Goal: Obtain resource: Obtain resource

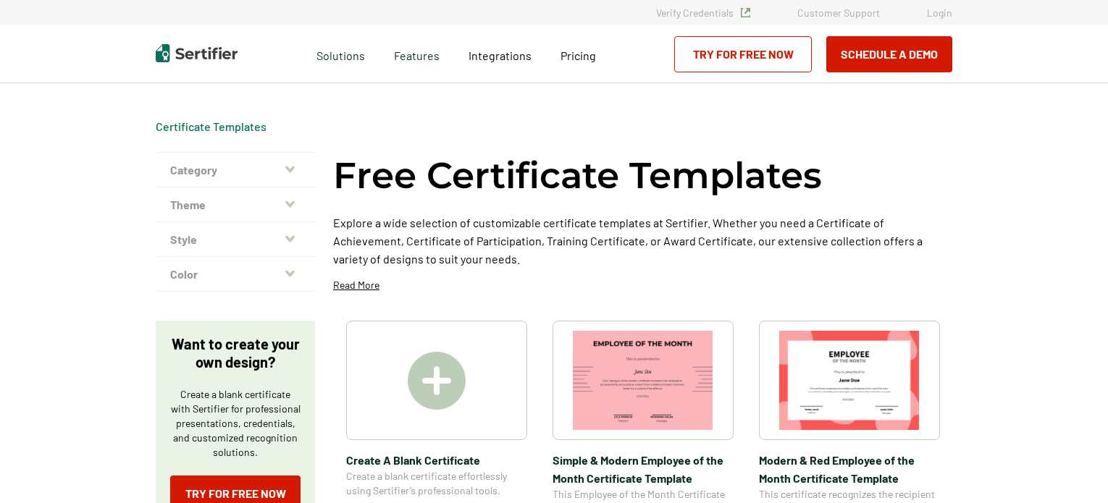
scroll to position [217, 0]
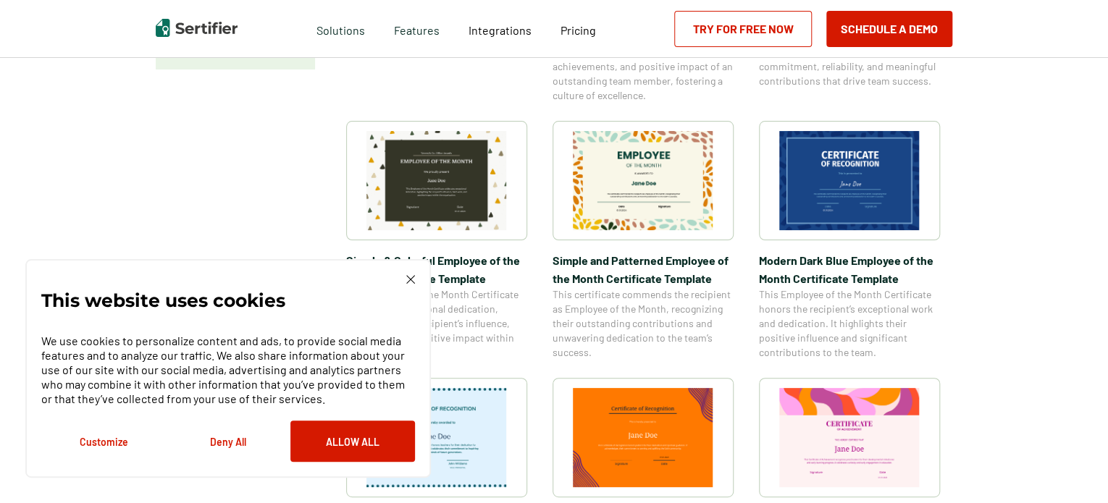
scroll to position [435, 0]
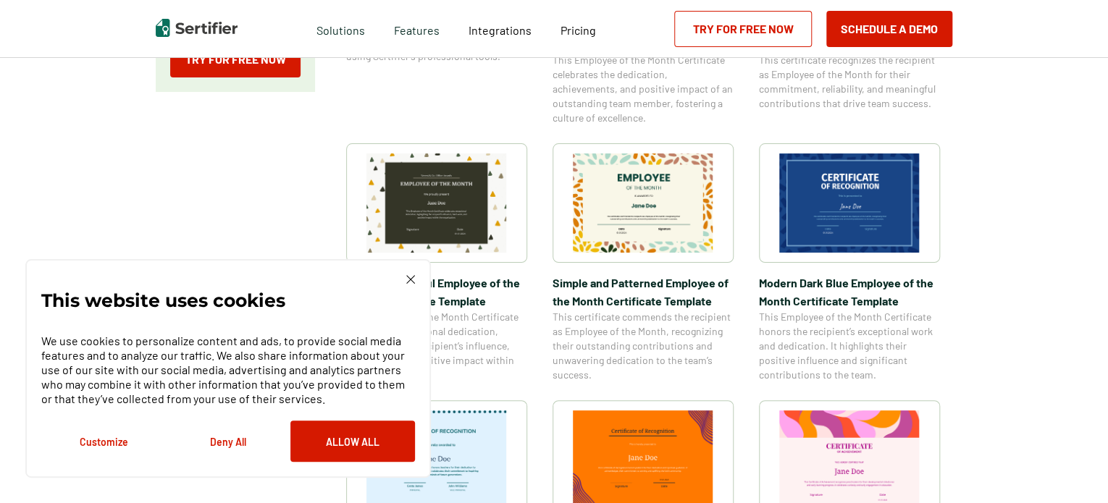
click at [859, 208] on img at bounding box center [849, 203] width 140 height 99
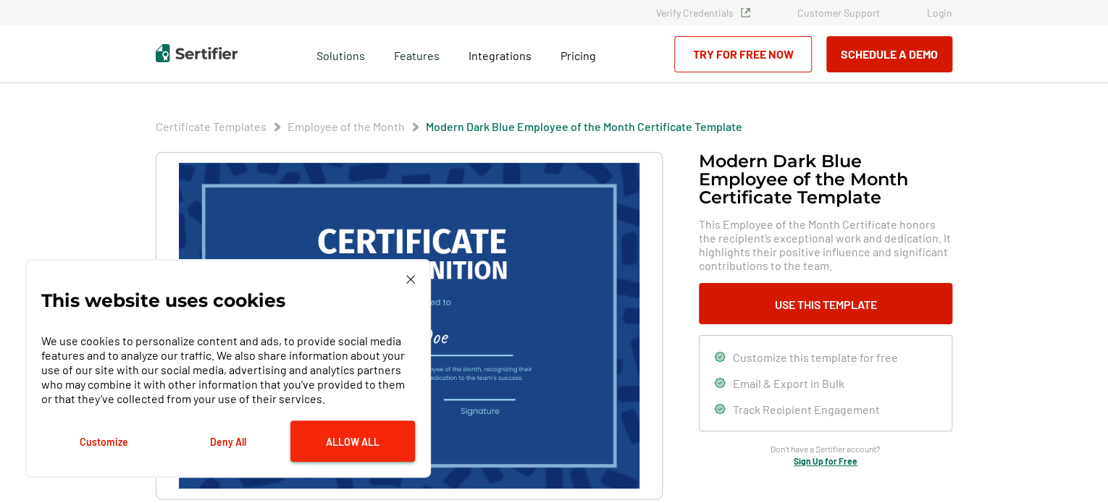
click at [353, 437] on button "Allow All" at bounding box center [352, 441] width 125 height 41
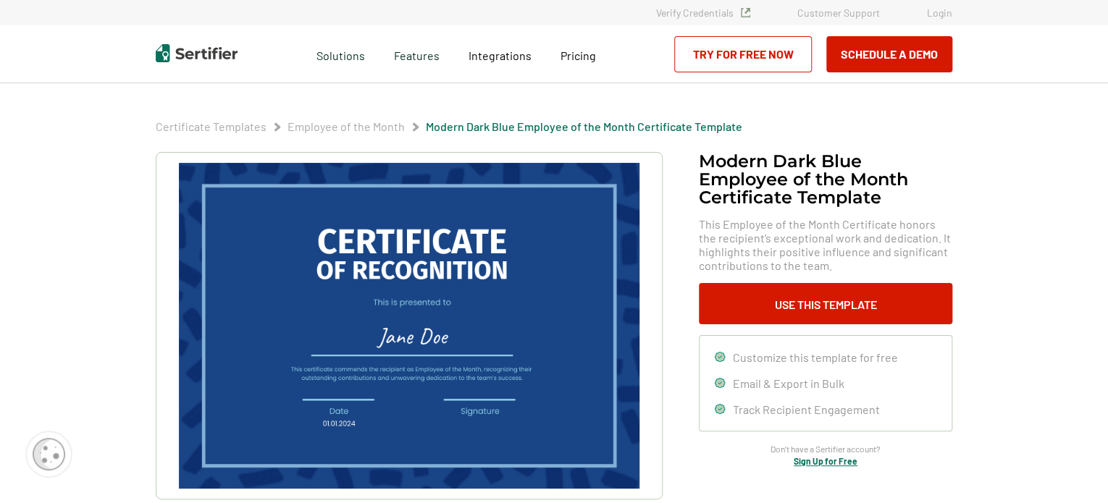
scroll to position [72, 0]
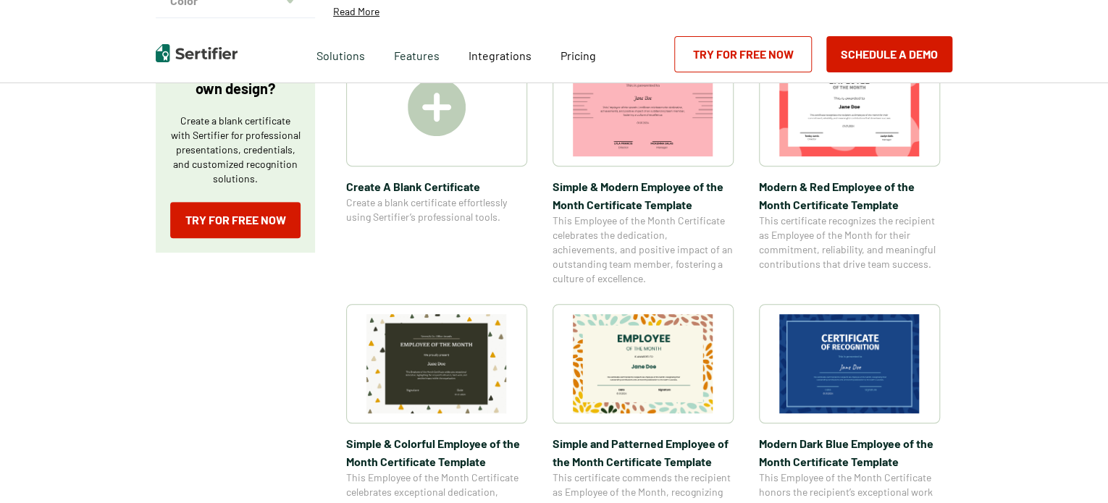
scroll to position [362, 0]
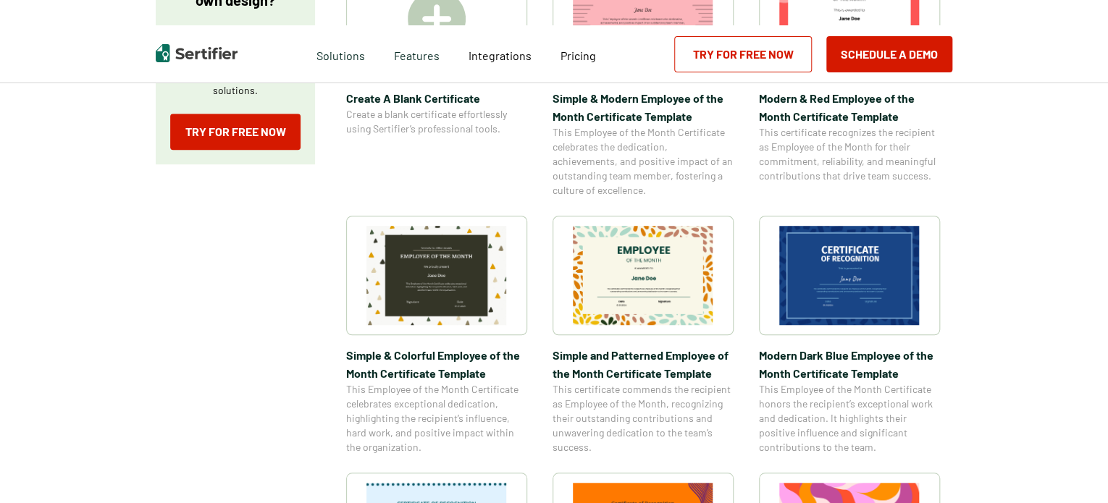
click at [841, 287] on img at bounding box center [849, 275] width 140 height 99
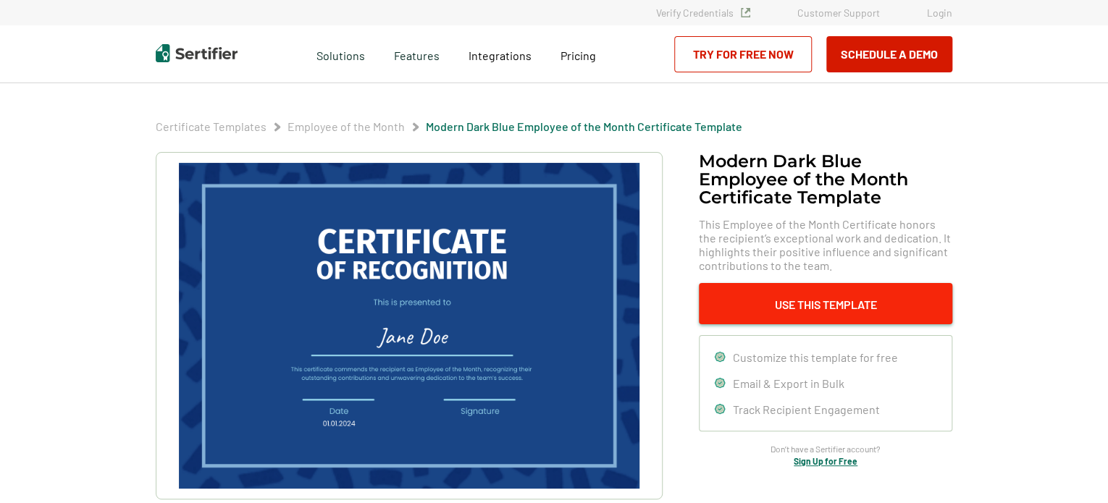
click at [807, 305] on button "Use This Template" at bounding box center [825, 303] width 253 height 41
